Goal: Task Accomplishment & Management: Complete application form

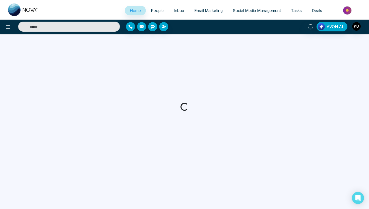
select select "*"
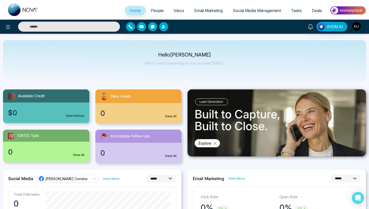
click at [156, 12] on span "People" at bounding box center [157, 10] width 13 height 5
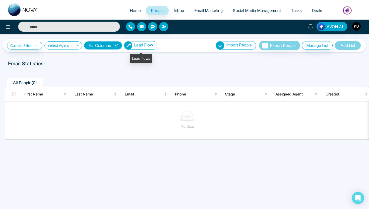
click at [143, 47] on span "Lead Flow" at bounding box center [143, 44] width 19 height 5
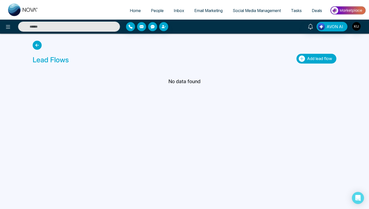
click at [307, 59] on span "Add lead flow" at bounding box center [319, 58] width 25 height 5
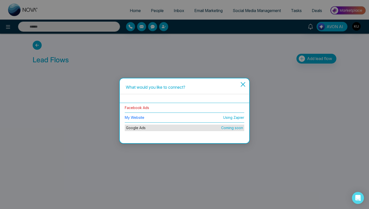
click at [141, 108] on link "Facebook Ads" at bounding box center [137, 107] width 24 height 4
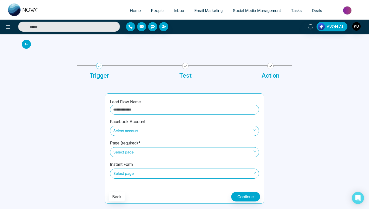
click at [149, 111] on input "text" at bounding box center [184, 110] width 149 height 10
click at [136, 133] on span "Select account" at bounding box center [184, 131] width 142 height 9
type input "**********"
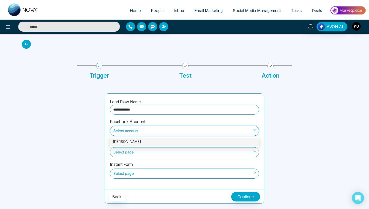
click at [138, 139] on div "[PERSON_NAME]" at bounding box center [184, 142] width 143 height 6
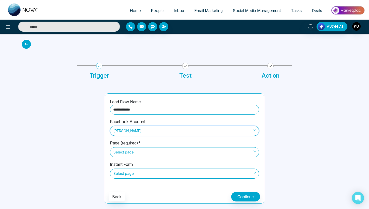
click at [139, 152] on span "Select page" at bounding box center [184, 152] width 142 height 9
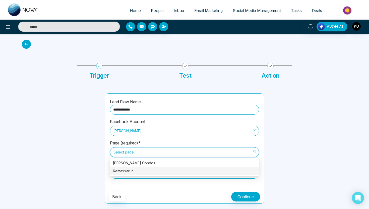
click at [137, 171] on div "Remaxxarun" at bounding box center [184, 171] width 143 height 6
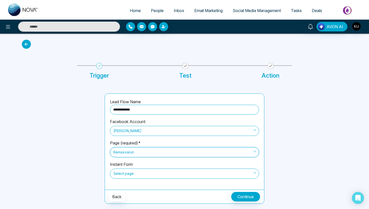
click at [137, 173] on span "Select page" at bounding box center [184, 173] width 142 height 9
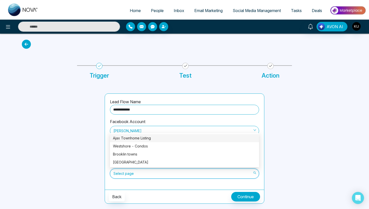
click at [142, 138] on div "Ajax Townhome Listing" at bounding box center [184, 138] width 143 height 6
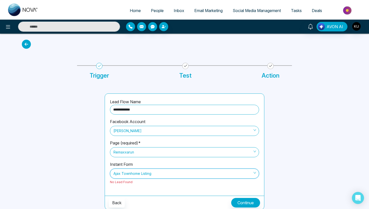
scroll to position [1, 0]
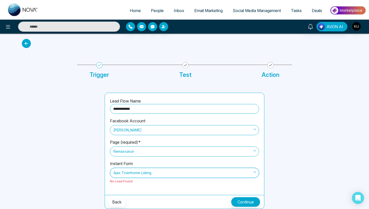
click at [151, 184] on div "Instant Form Ajax Townhome Listing Ajax Townhome Listing No Lead Found" at bounding box center [184, 174] width 149 height 29
click at [242, 201] on button "Continue" at bounding box center [245, 202] width 29 height 10
click at [237, 202] on button "Continue" at bounding box center [245, 202] width 29 height 10
click at [178, 172] on span "Ajax Townhome Listing" at bounding box center [184, 172] width 142 height 9
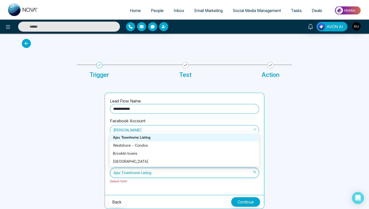
click at [150, 138] on div "Ajax Townhome Listing" at bounding box center [184, 138] width 143 height 6
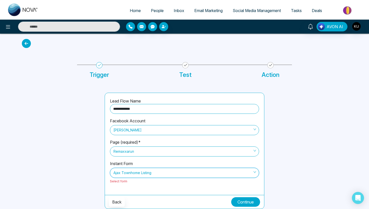
click at [245, 204] on button "Continue" at bounding box center [245, 202] width 29 height 10
click at [198, 190] on div "**********" at bounding box center [184, 144] width 159 height 102
